Goal: Information Seeking & Learning: Learn about a topic

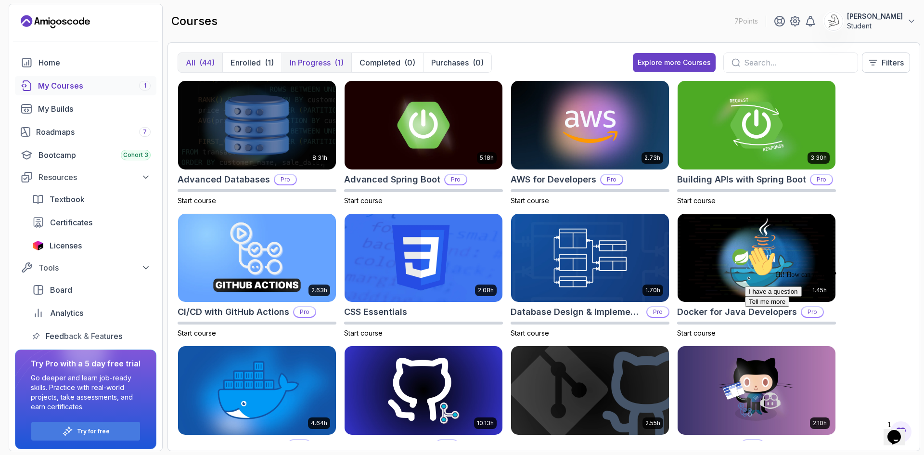
click at [303, 65] on p "In Progress" at bounding box center [310, 63] width 41 height 12
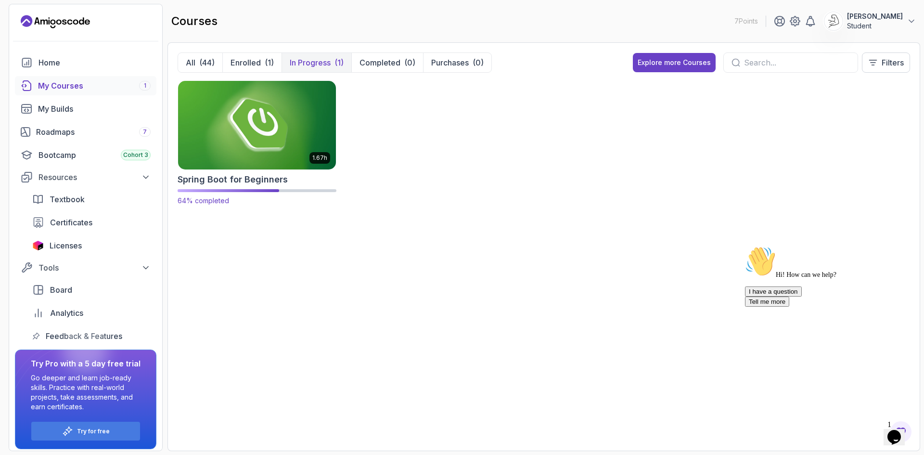
click at [258, 129] on img at bounding box center [257, 124] width 166 height 93
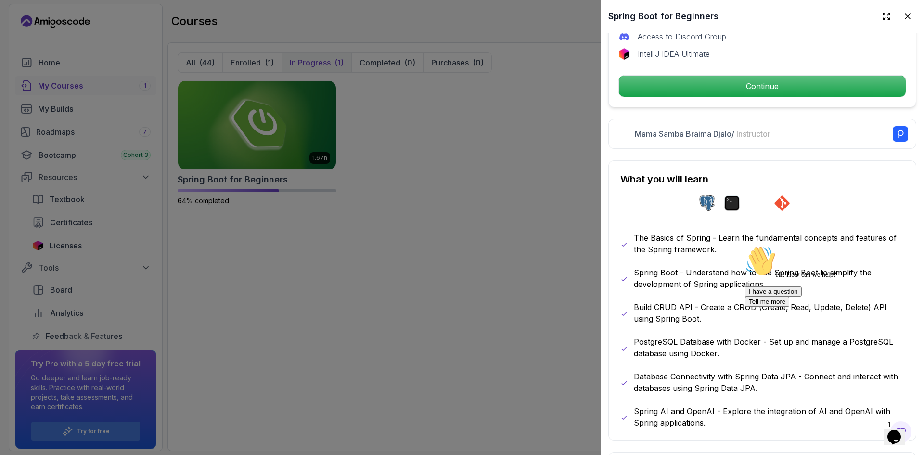
scroll to position [378, 0]
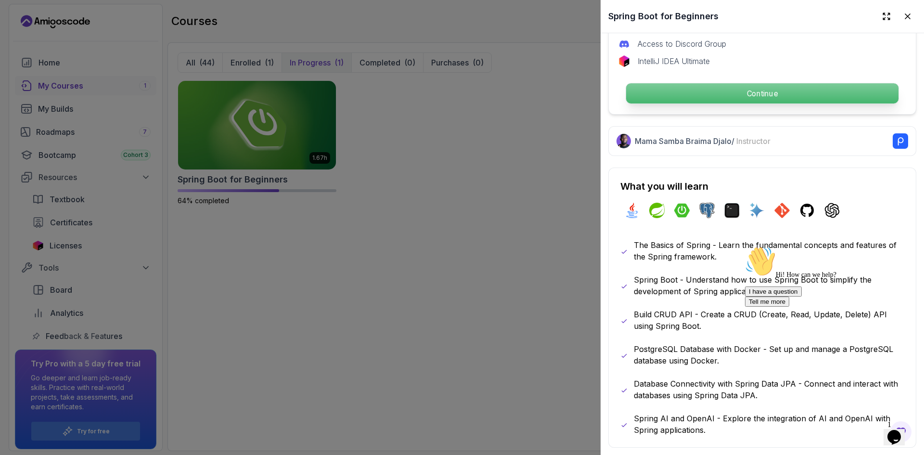
click at [796, 97] on p "Continue" at bounding box center [762, 93] width 272 height 20
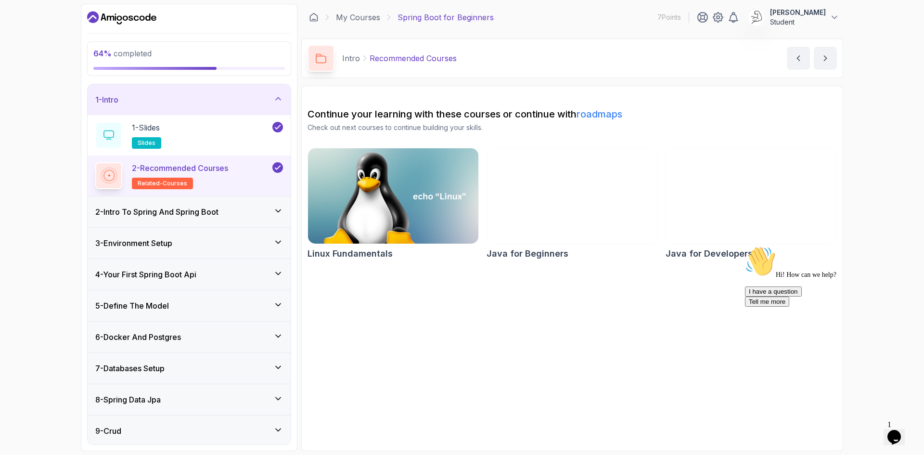
scroll to position [96, 0]
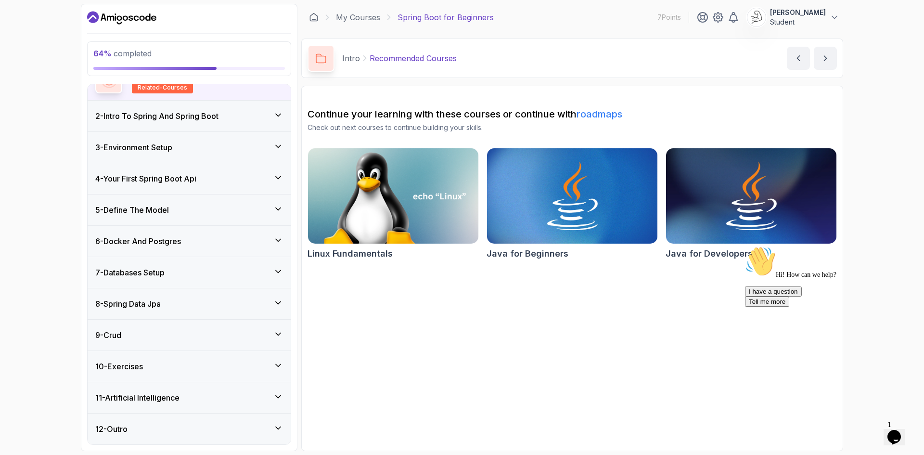
click at [220, 325] on div "9 - Crud" at bounding box center [189, 335] width 203 height 31
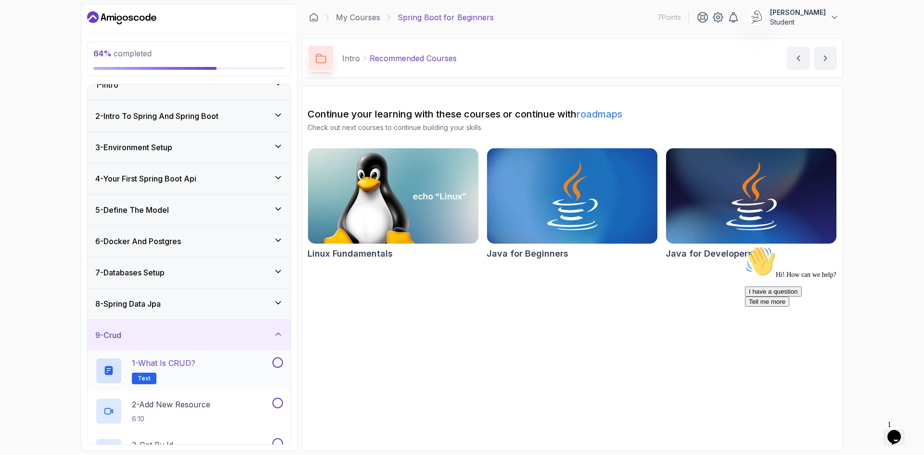
click at [239, 356] on div "1 - What is CRUD? Text" at bounding box center [189, 370] width 203 height 40
click at [264, 370] on div "1 - What is CRUD? Text" at bounding box center [182, 370] width 175 height 27
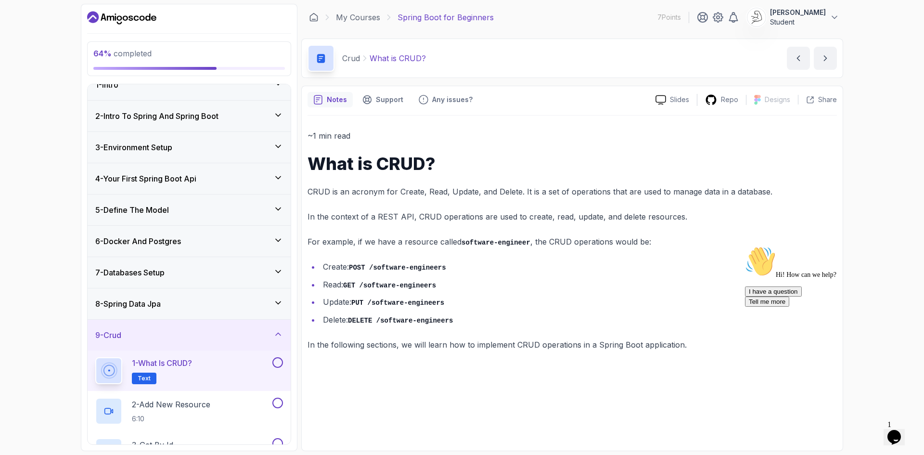
click at [281, 362] on button at bounding box center [277, 362] width 11 height 11
click at [276, 404] on button at bounding box center [277, 403] width 11 height 11
click at [256, 403] on div "2 - Add New Resource 6:10" at bounding box center [182, 411] width 175 height 27
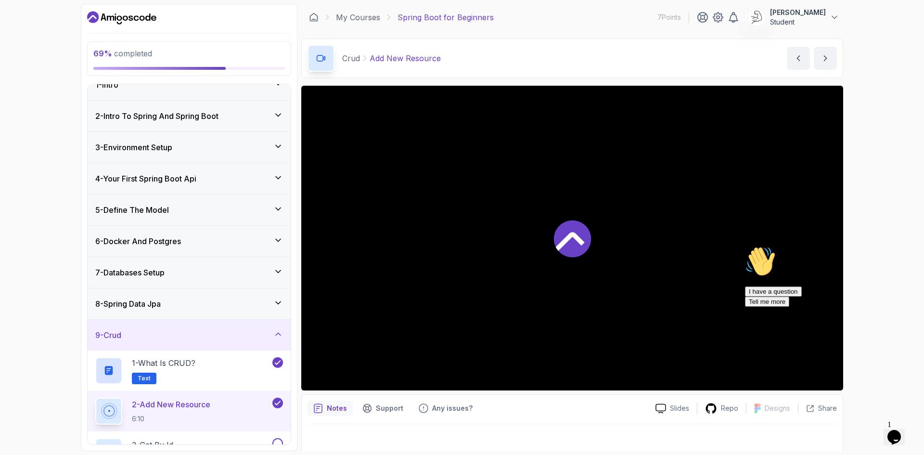
click at [278, 402] on icon at bounding box center [277, 403] width 9 height 10
click at [745, 246] on icon "Chat attention grabber" at bounding box center [745, 246] width 0 height 0
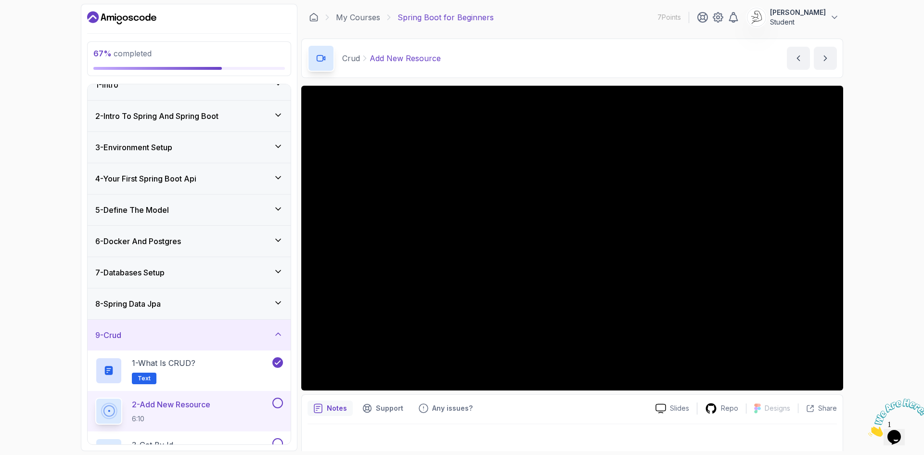
click at [274, 402] on button at bounding box center [277, 403] width 11 height 11
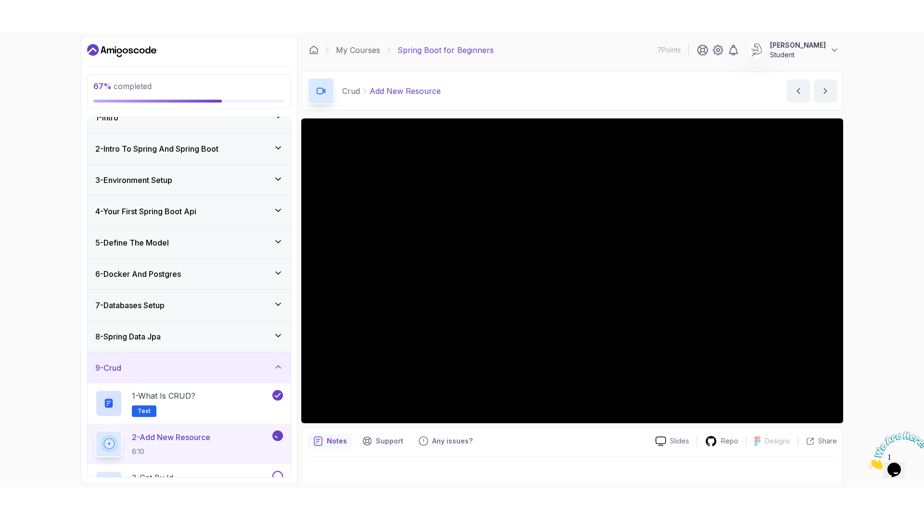
scroll to position [90, 0]
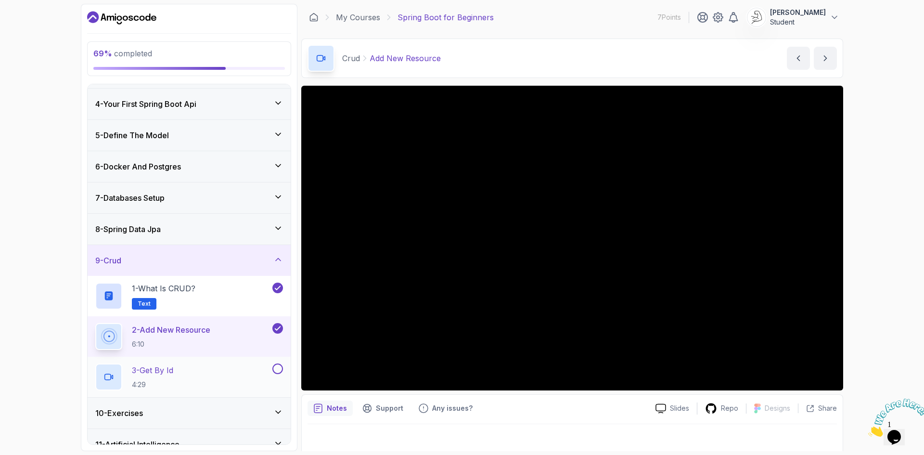
click at [221, 374] on div "3 - Get By Id 4:29" at bounding box center [182, 376] width 175 height 27
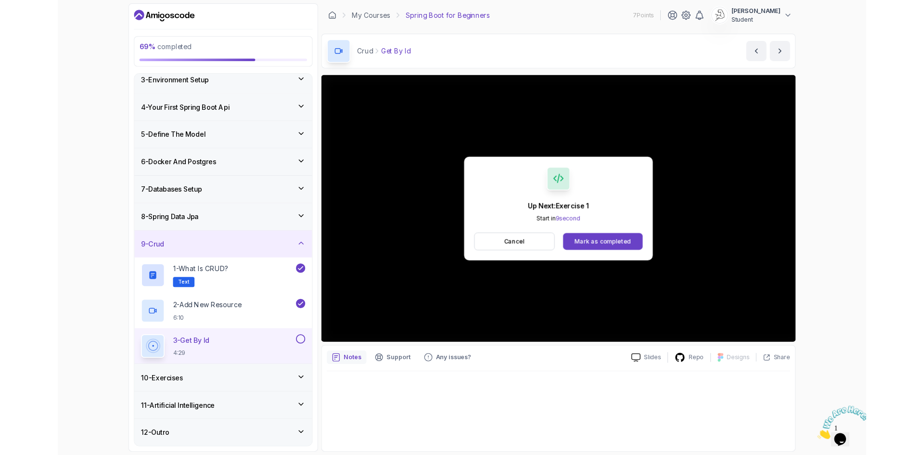
scroll to position [90, 0]
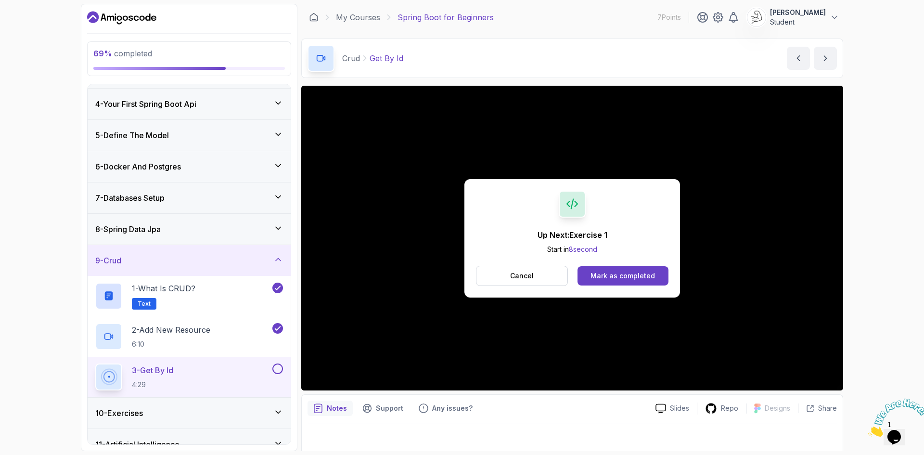
click at [279, 368] on button at bounding box center [277, 368] width 11 height 11
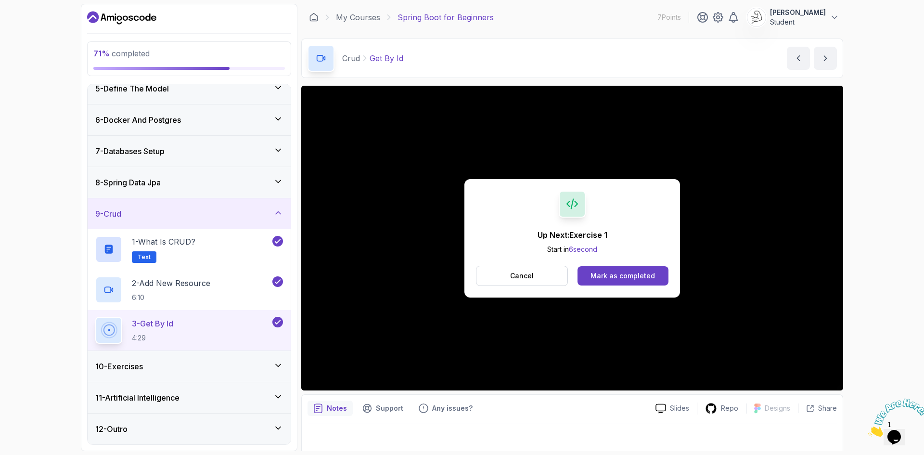
click at [237, 370] on div "10 - Exercises" at bounding box center [189, 367] width 188 height 12
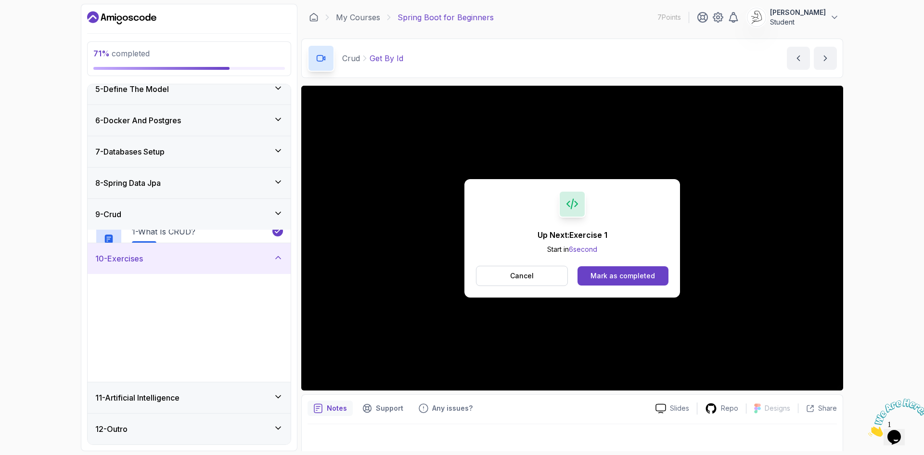
scroll to position [136, 0]
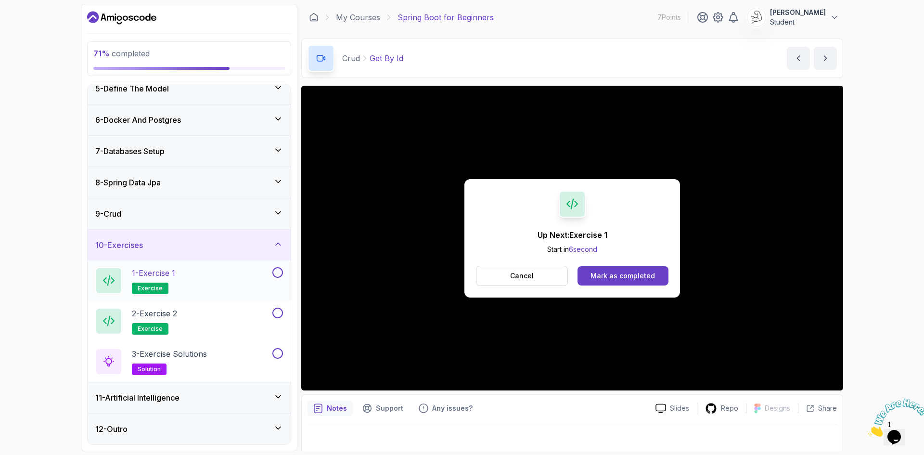
click at [210, 294] on div "1 - Exercise 1 exercise" at bounding box center [182, 280] width 175 height 27
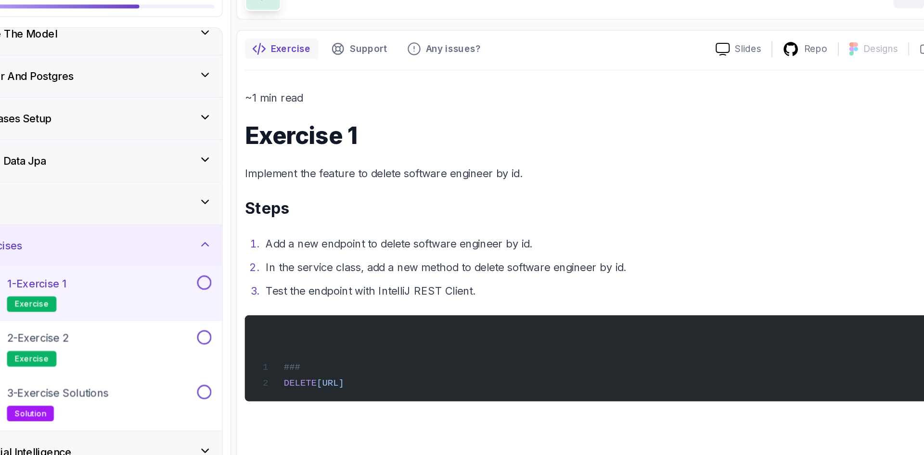
click at [277, 279] on button "1 - Exercise 1 exercise" at bounding box center [189, 280] width 188 height 27
click at [278, 273] on button at bounding box center [277, 272] width 11 height 11
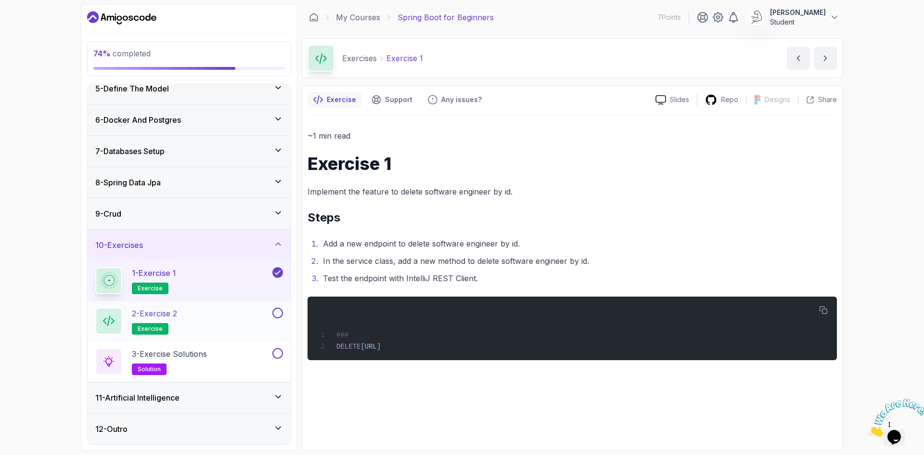
click at [261, 320] on div "2 - Exercise 2 exercise" at bounding box center [182, 321] width 175 height 27
